Goal: Task Accomplishment & Management: Use online tool/utility

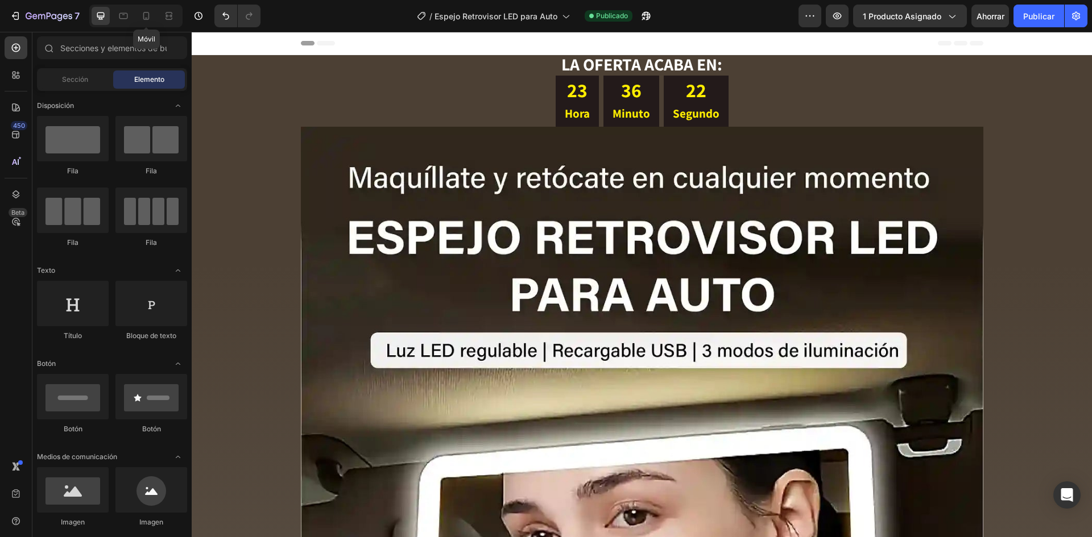
click at [154, 15] on div at bounding box center [146, 16] width 18 height 18
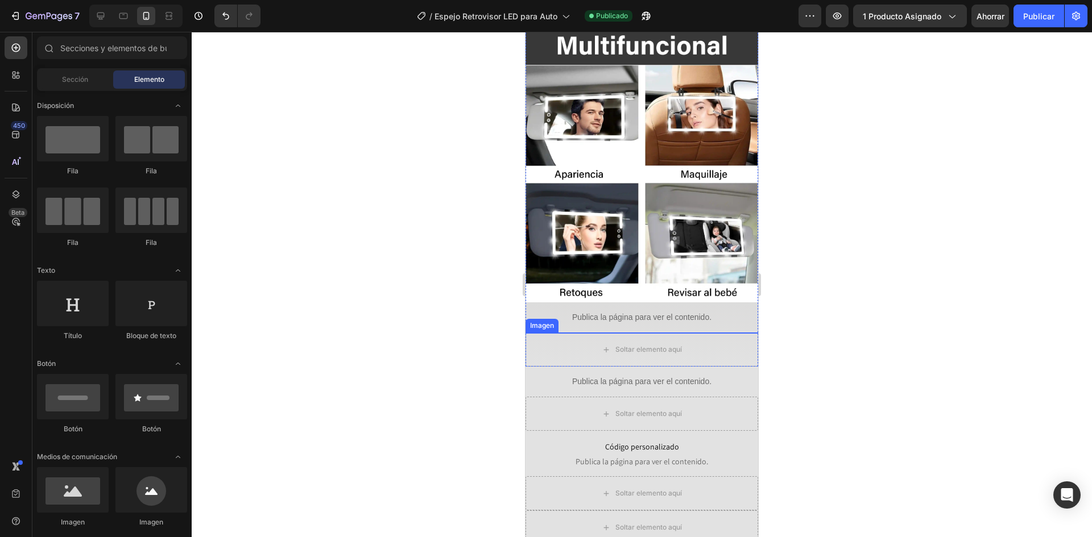
scroll to position [1592, 0]
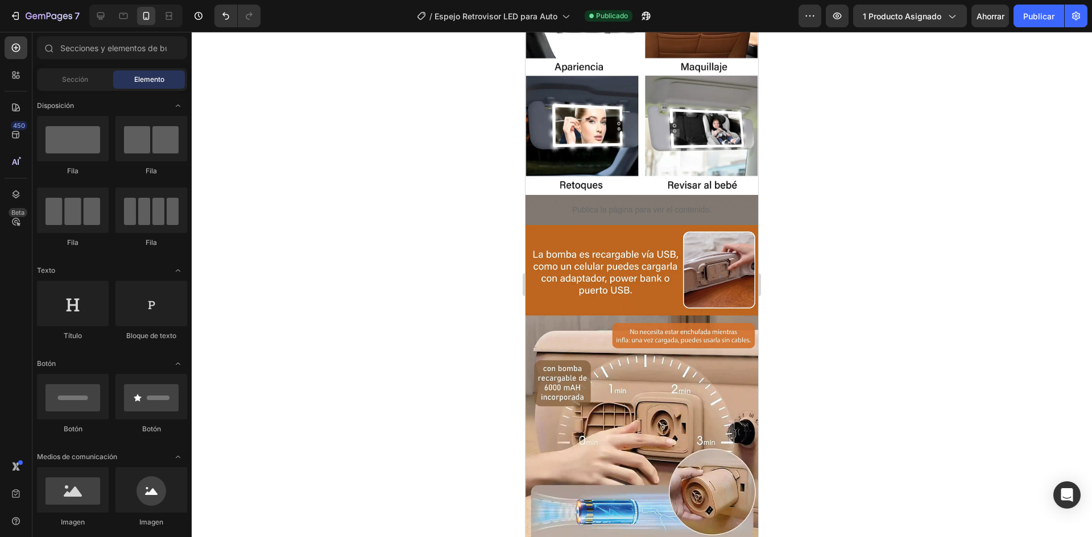
click at [101, 5] on div at bounding box center [135, 16] width 93 height 23
click at [102, 13] on icon at bounding box center [100, 16] width 7 height 7
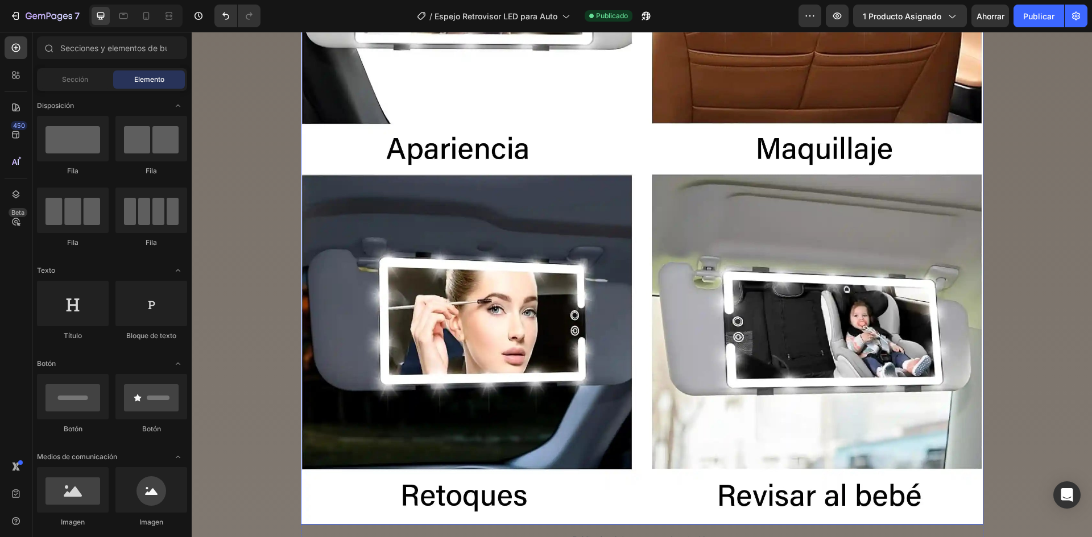
scroll to position [4222, 0]
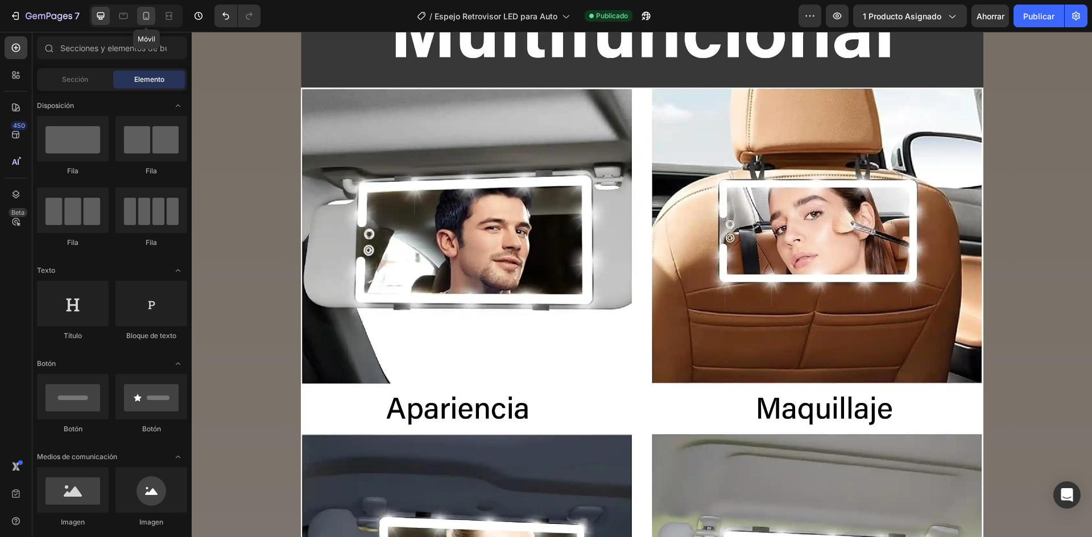
click at [151, 16] on icon at bounding box center [145, 15] width 11 height 11
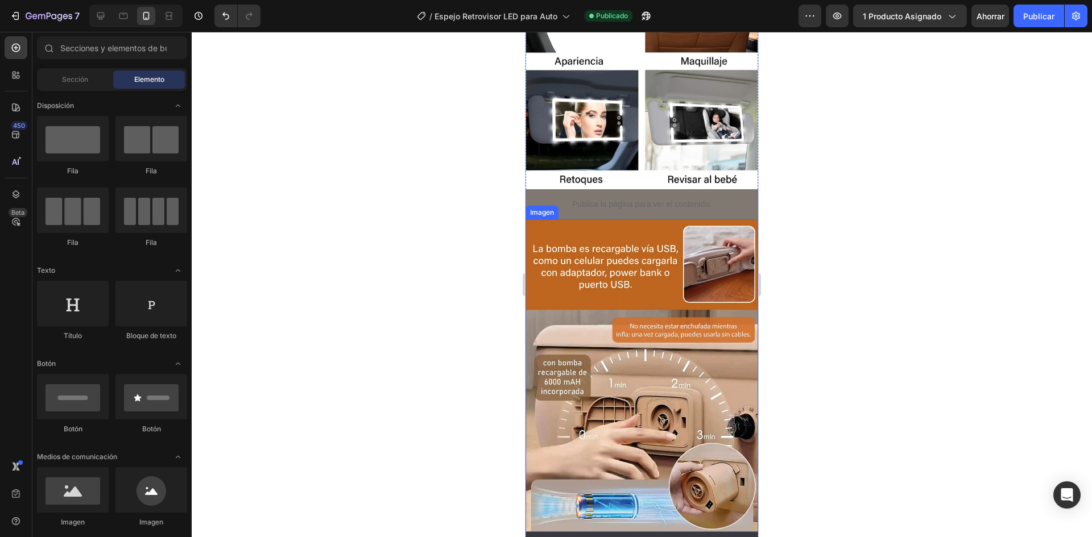
scroll to position [1655, 0]
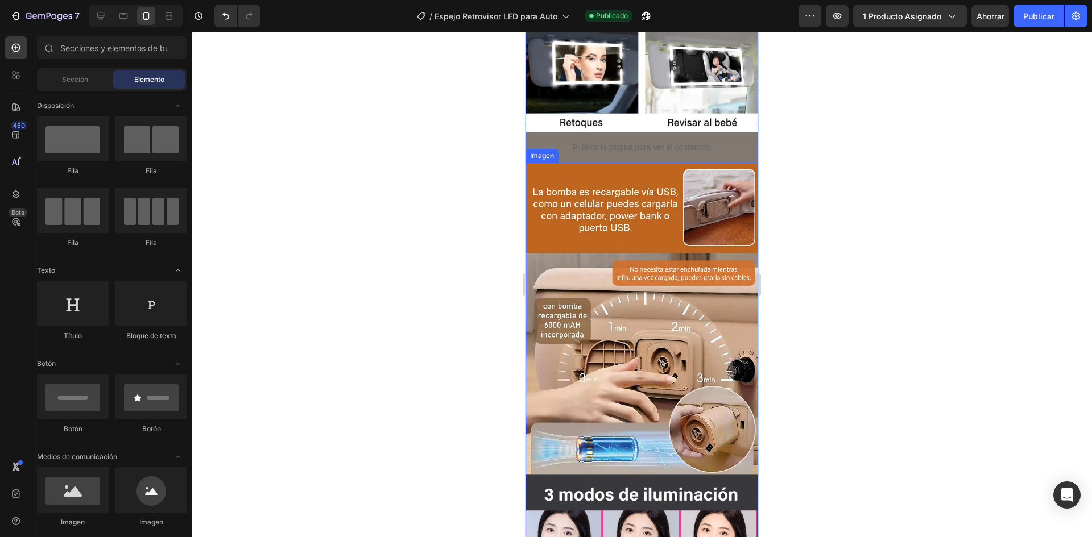
drag, startPoint x: 681, startPoint y: 254, endPoint x: 667, endPoint y: 253, distance: 14.2
click at [681, 254] on img at bounding box center [641, 319] width 233 height 313
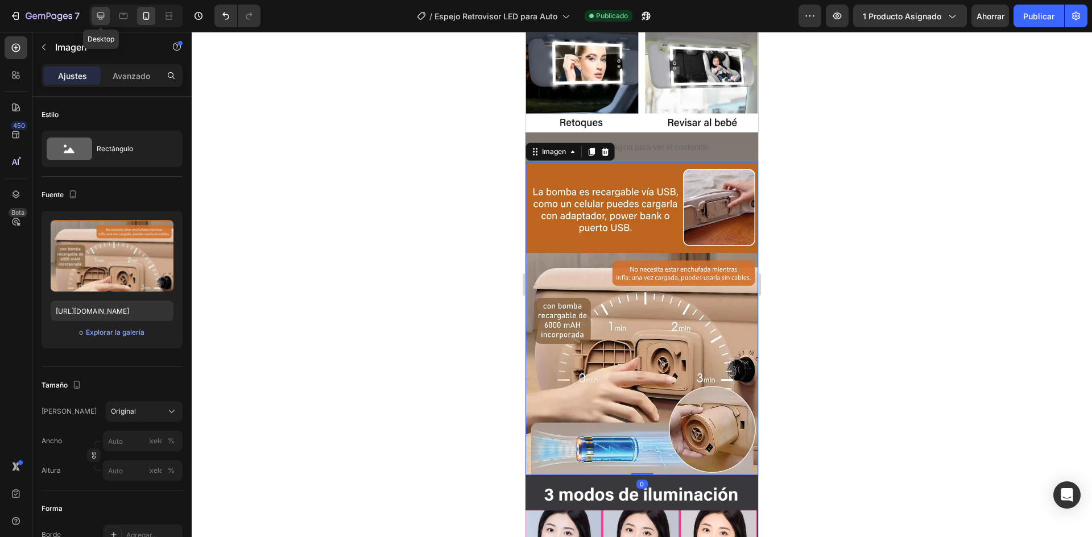
click at [93, 11] on div at bounding box center [101, 16] width 18 height 18
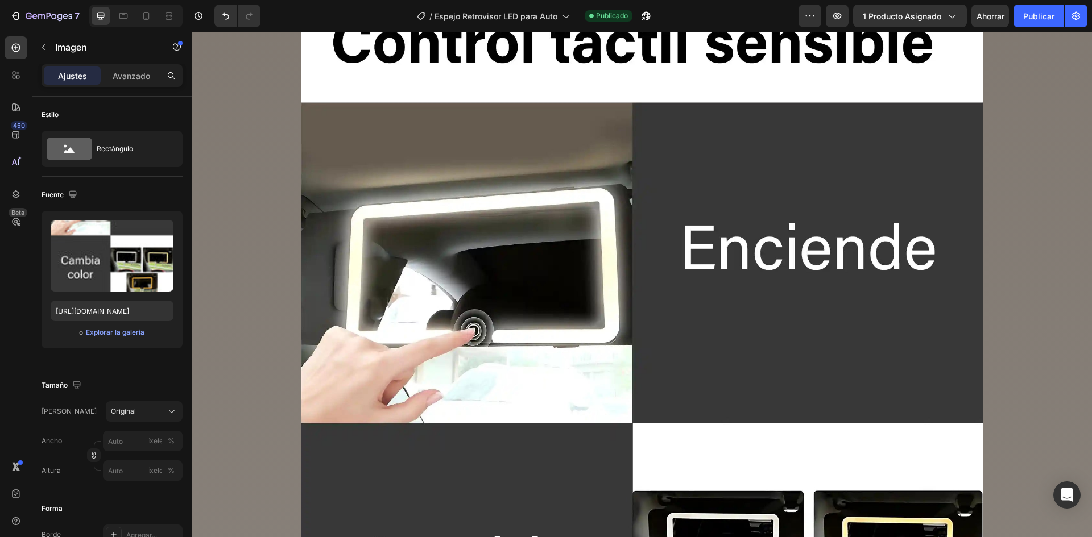
scroll to position [4965, 0]
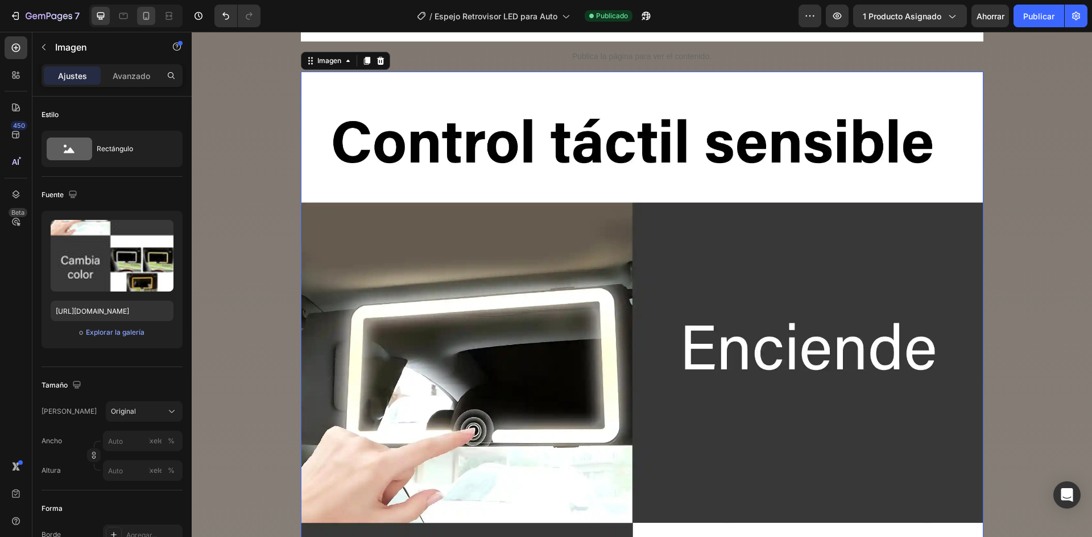
click at [142, 23] on div at bounding box center [146, 16] width 18 height 18
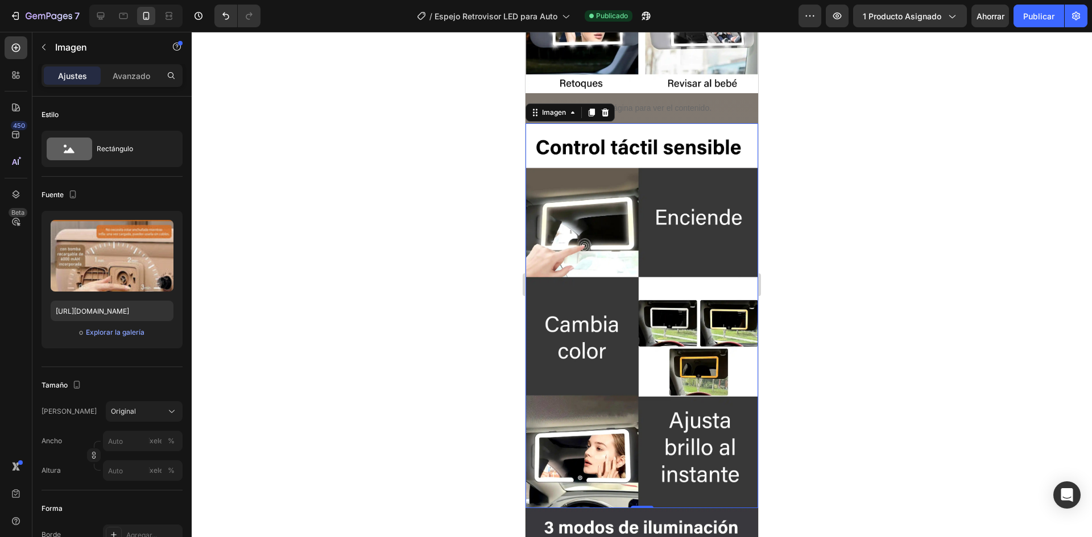
scroll to position [1685, 0]
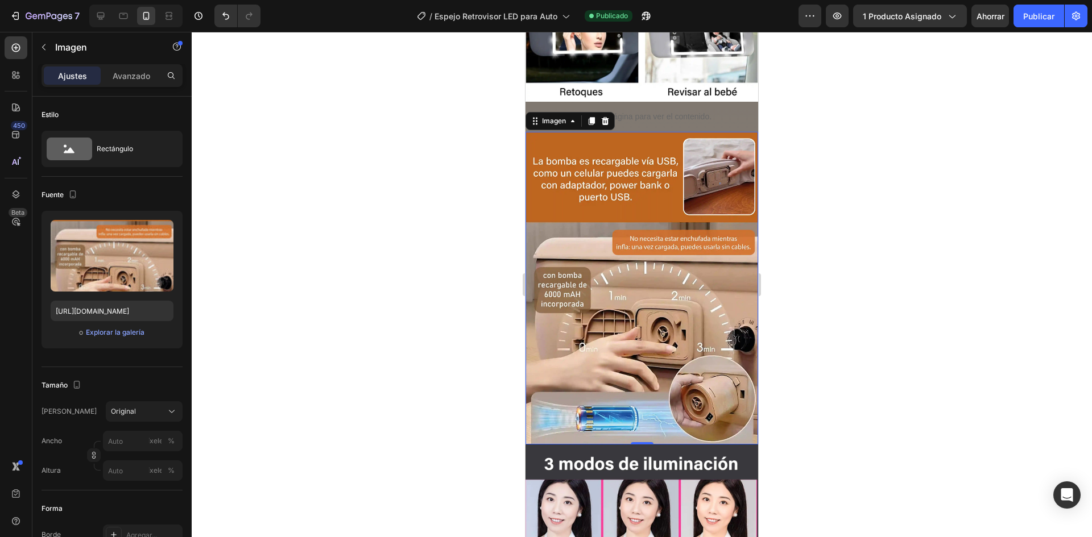
click at [624, 177] on img at bounding box center [641, 288] width 233 height 313
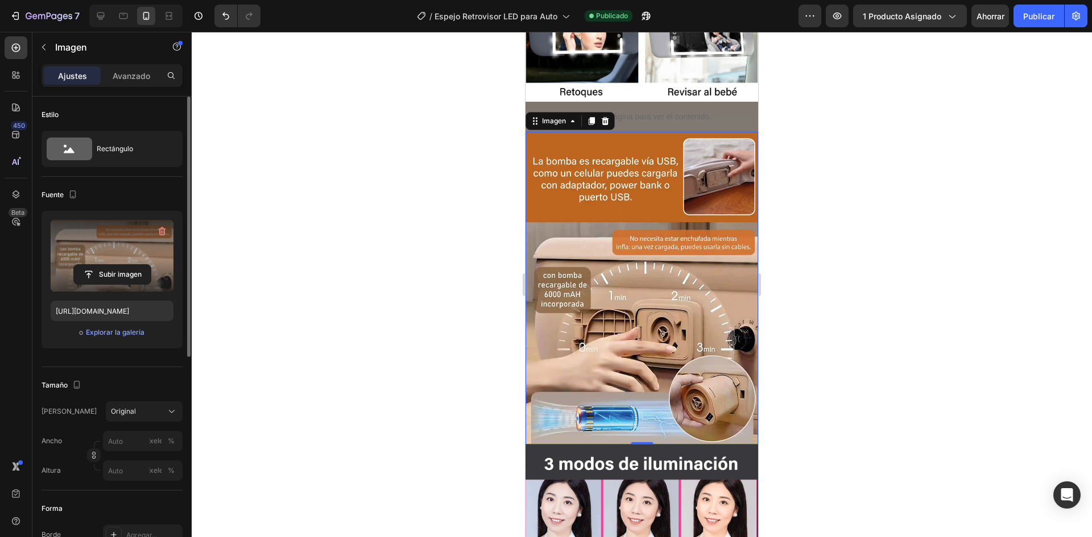
click at [149, 256] on label at bounding box center [112, 256] width 123 height 72
click at [149, 265] on input "file" at bounding box center [112, 274] width 77 height 19
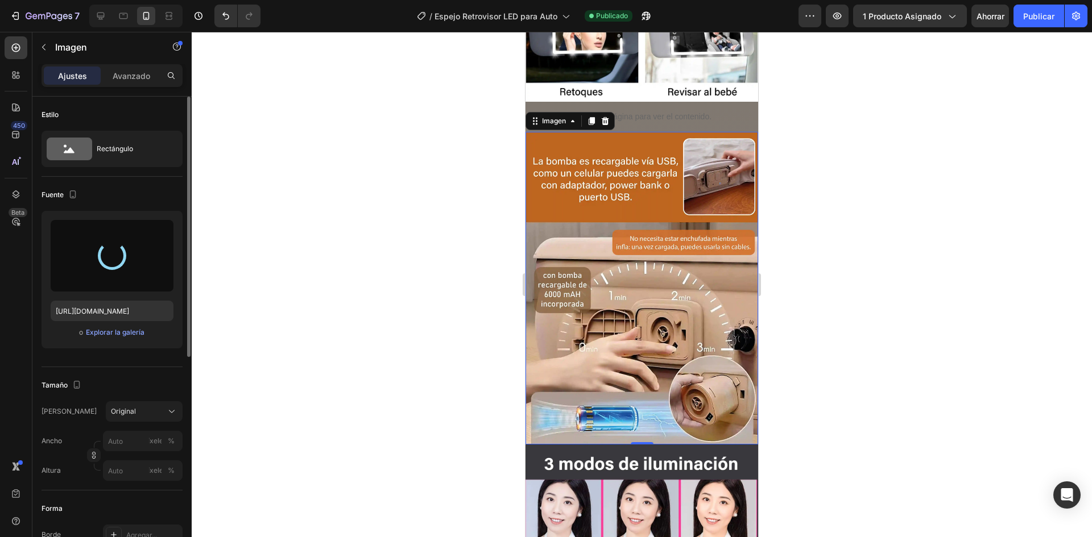
type input "[URL][DOMAIN_NAME]"
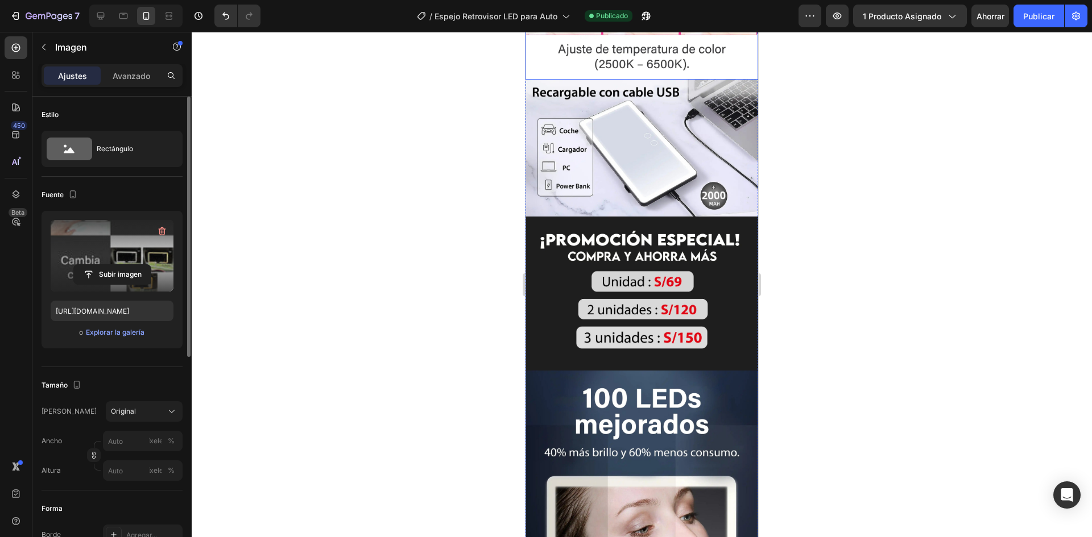
scroll to position [2311, 0]
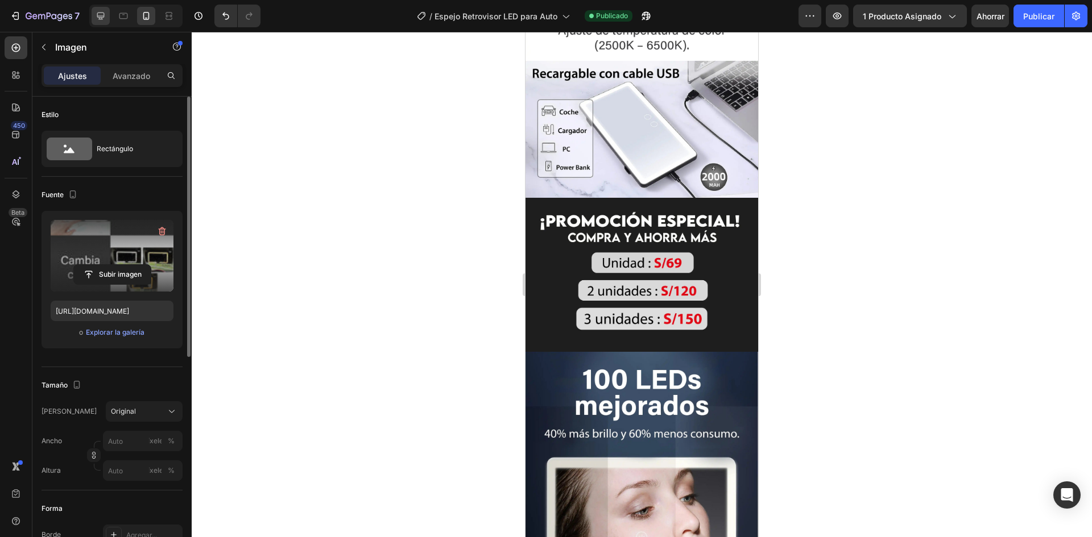
click at [109, 14] on div at bounding box center [101, 16] width 18 height 18
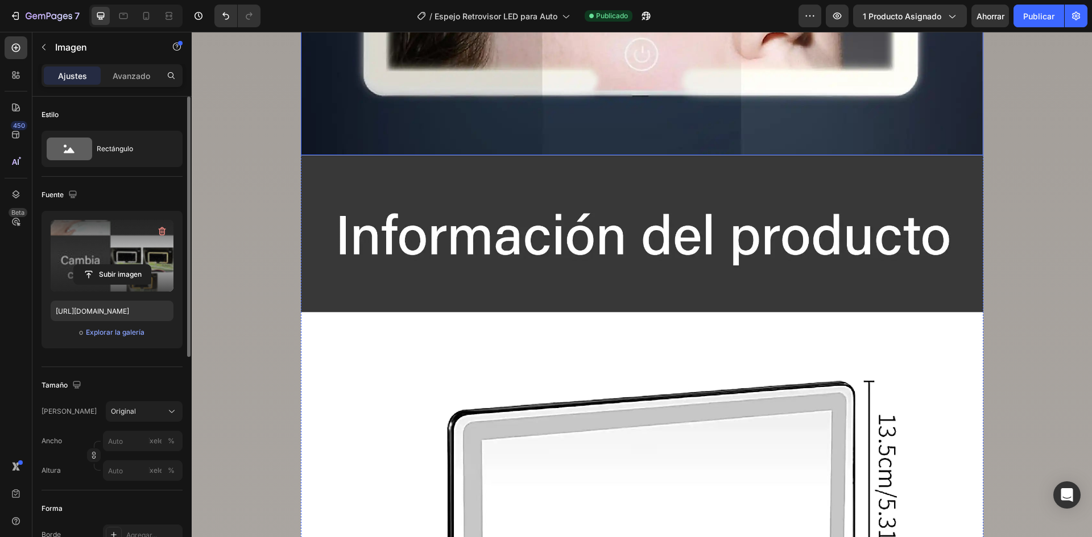
scroll to position [8206, 0]
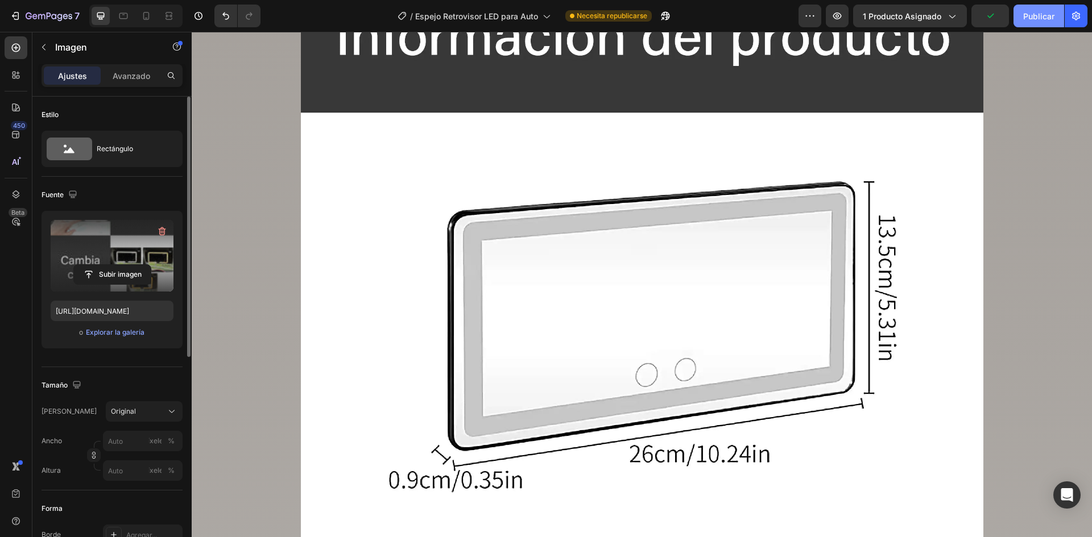
click at [1031, 21] on font "Publicar" at bounding box center [1038, 16] width 31 height 12
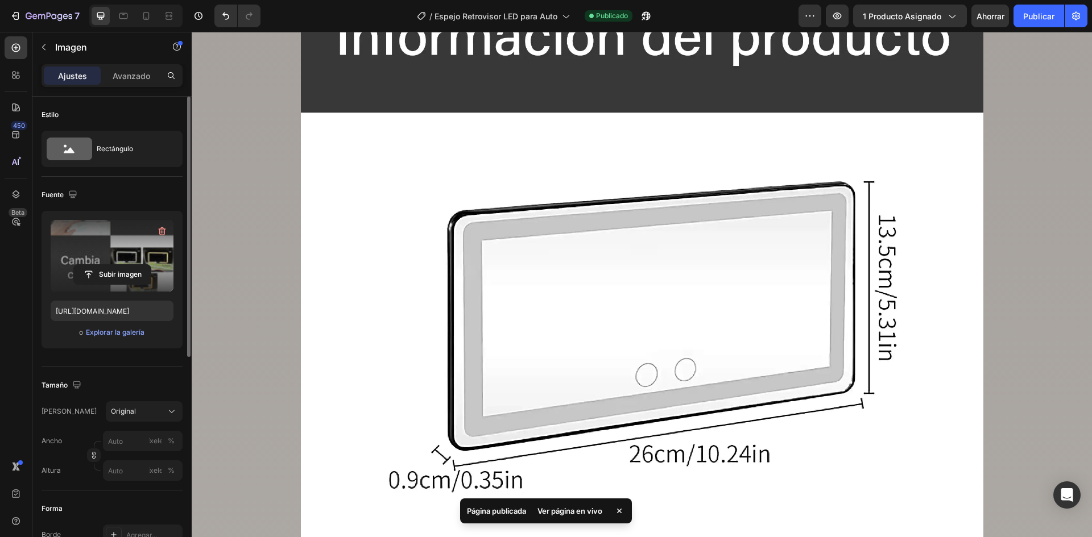
click at [571, 512] on font "Ver página en vivo" at bounding box center [569, 511] width 65 height 9
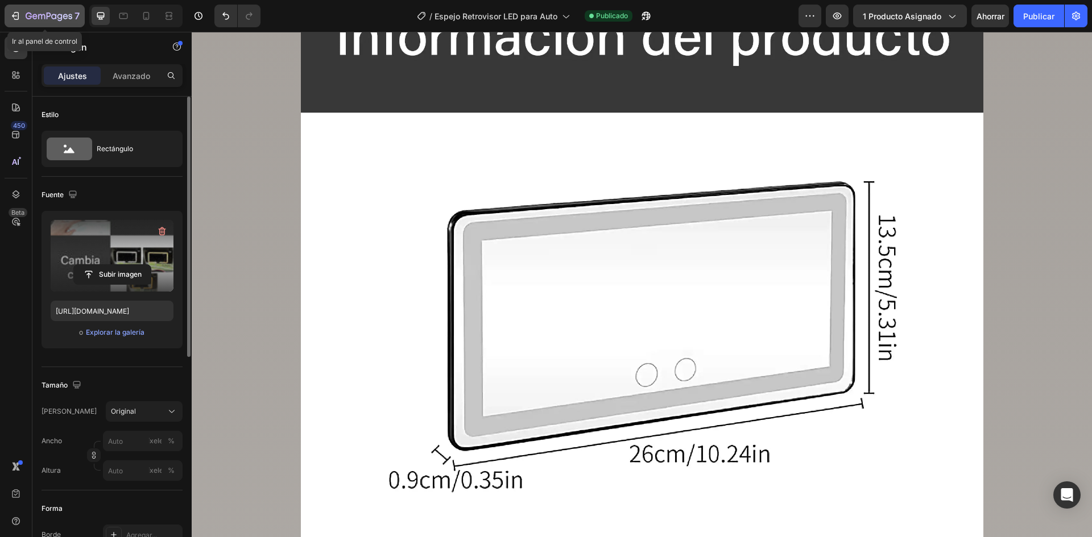
click at [42, 15] on icon "button" at bounding box center [41, 16] width 7 height 5
